Goal: Task Accomplishment & Management: Manage account settings

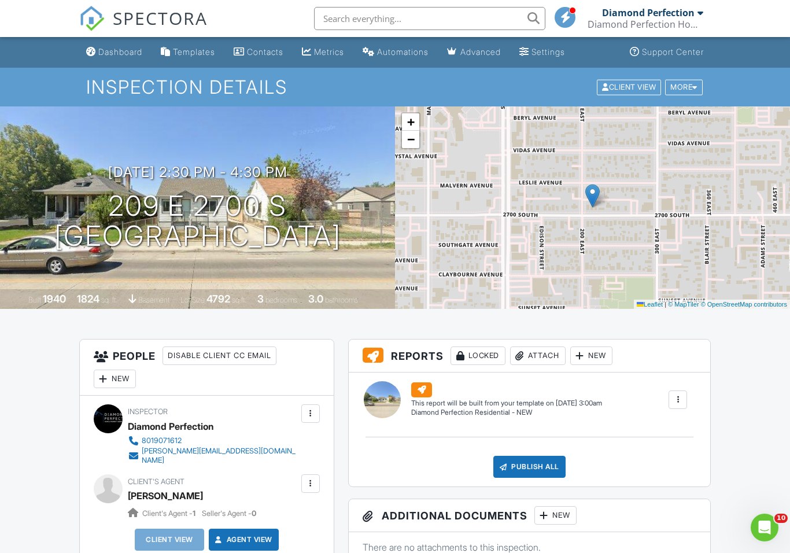
scroll to position [83, 0]
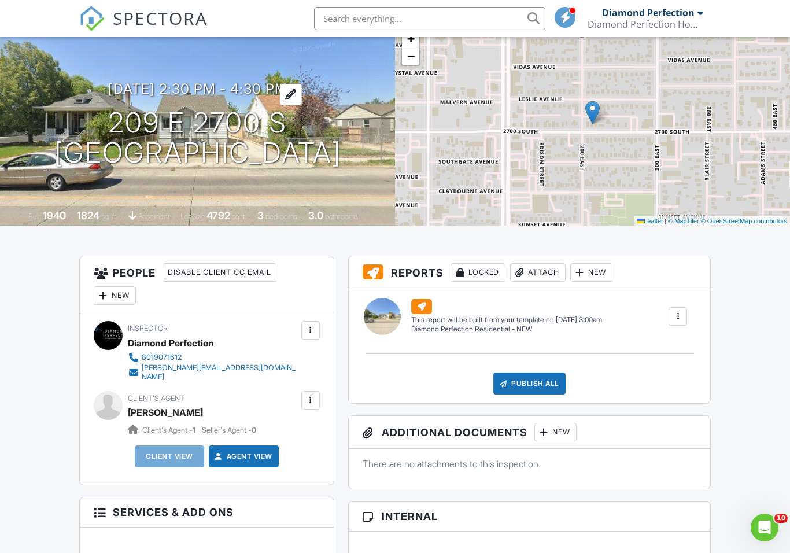
click at [242, 82] on h3 "[DATE] 2:30 pm - 4:30 pm" at bounding box center [197, 89] width 179 height 16
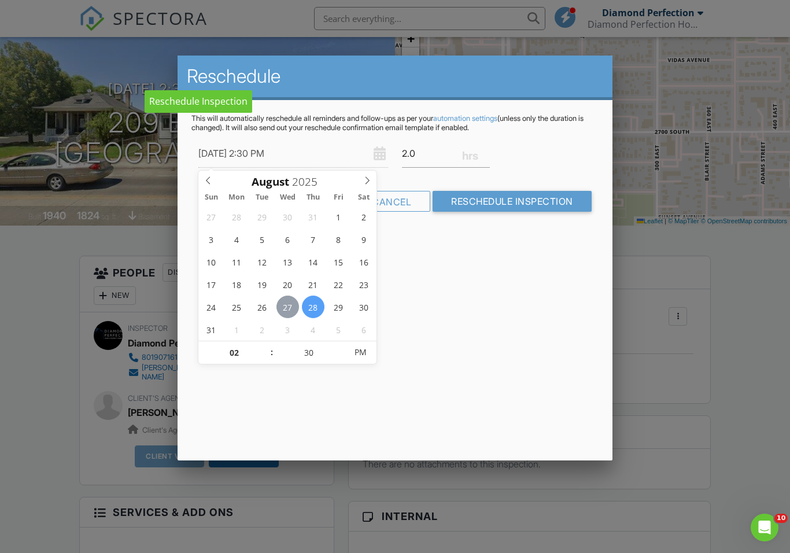
type input "08/27/2025 2:30 PM"
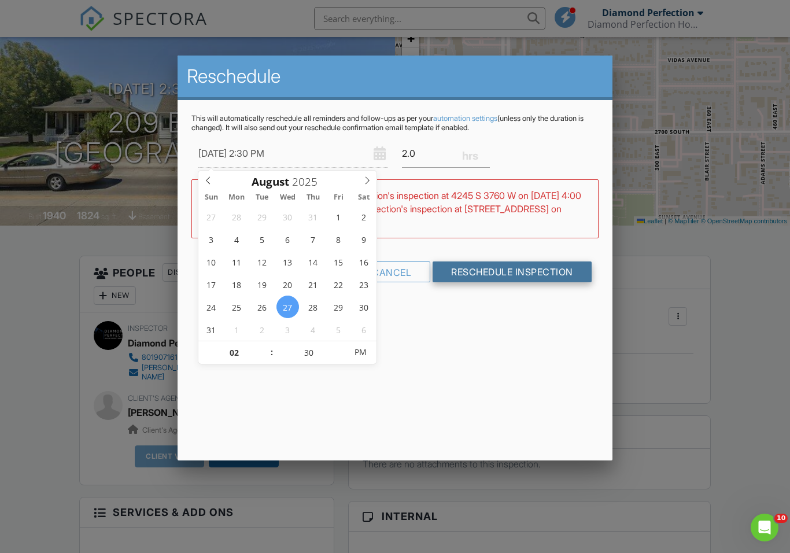
click at [491, 279] on input "Reschedule Inspection" at bounding box center [512, 272] width 159 height 21
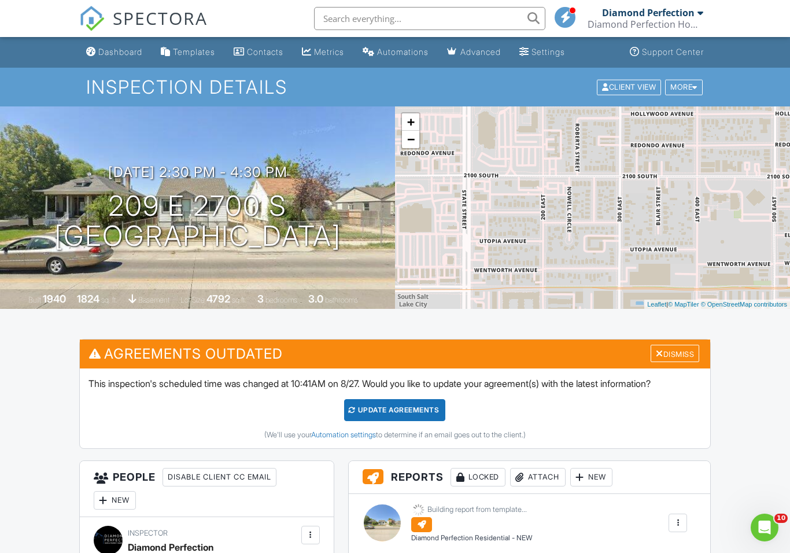
click at [409, 403] on div "Update Agreements" at bounding box center [394, 410] width 101 height 22
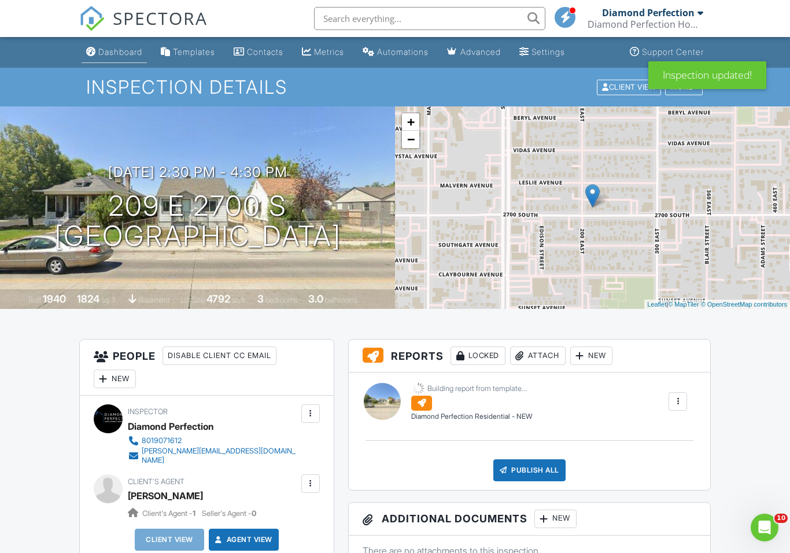
click at [122, 45] on link "Dashboard" at bounding box center [114, 52] width 65 height 21
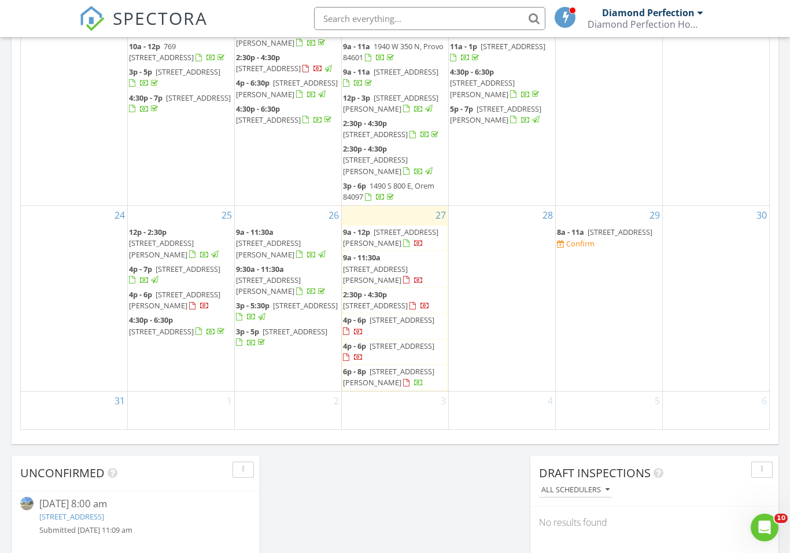
scroll to position [491, 0]
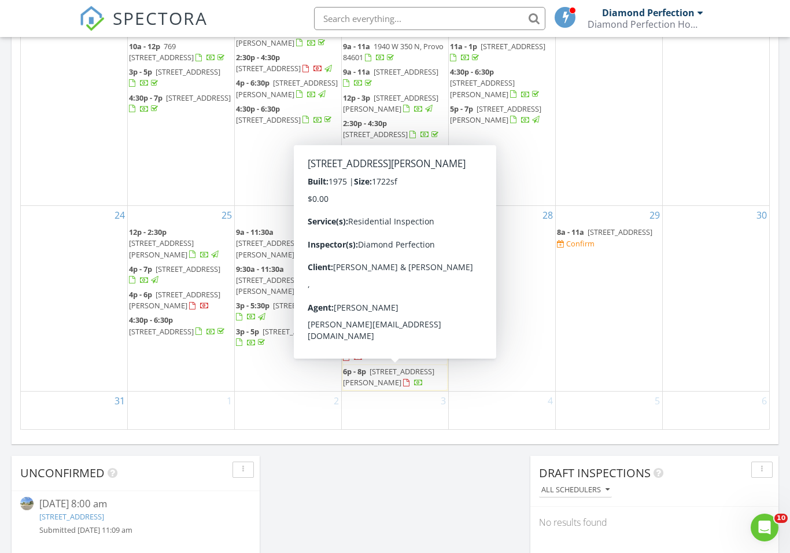
click at [371, 372] on span "4287 W Stratus St, Kearns 84118" at bounding box center [388, 376] width 91 height 21
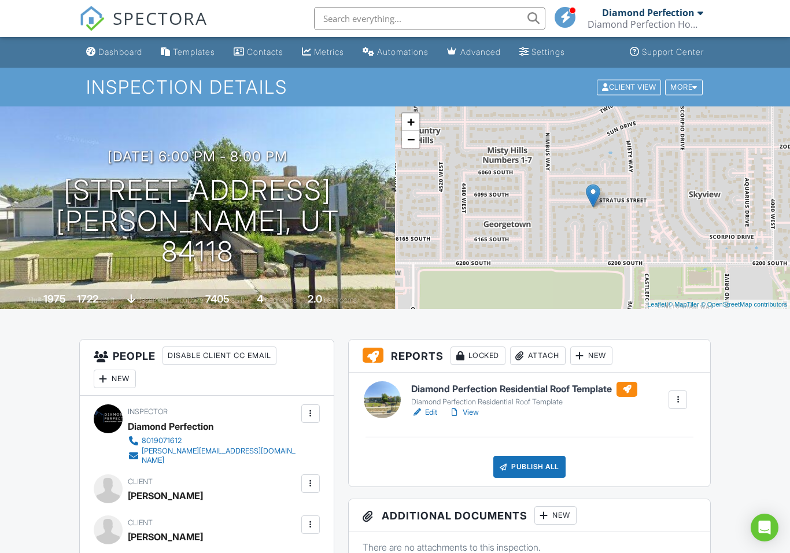
click at [238, 160] on div "[DATE] 6:00 pm - 8:00 pm [STREET_ADDRESS] [GEOGRAPHIC_DATA], UT 84118 Built 197…" at bounding box center [197, 207] width 395 height 203
click at [220, 164] on h3 "[DATE] 6:00 pm - 8:00 pm" at bounding box center [198, 157] width 180 height 16
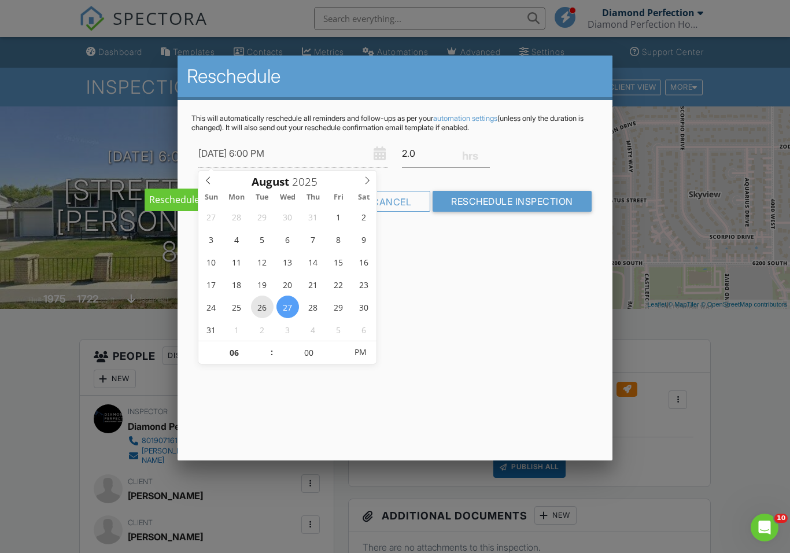
type input "[DATE] 6:00 PM"
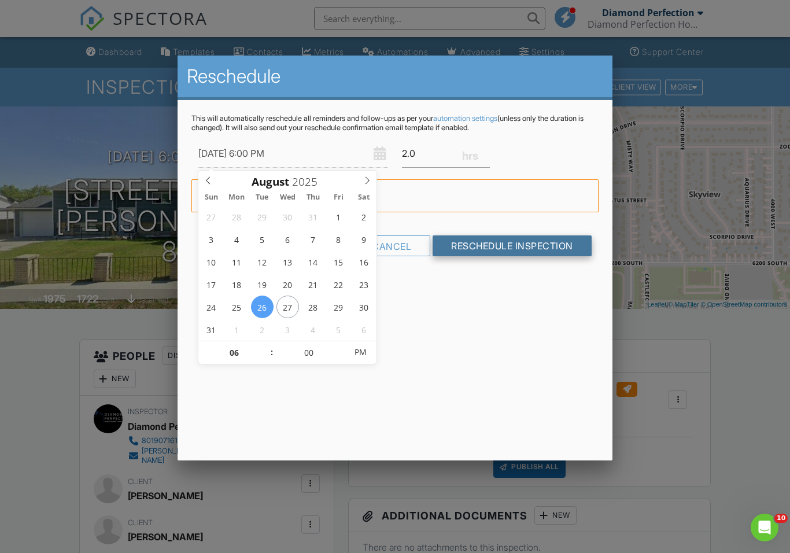
click at [503, 251] on input "Reschedule Inspection" at bounding box center [512, 245] width 159 height 21
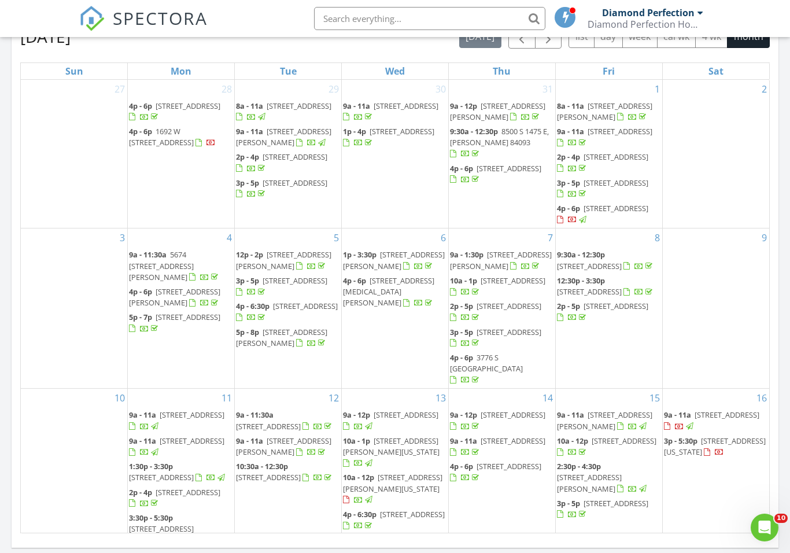
scroll to position [529, 0]
